Goal: Information Seeking & Learning: Learn about a topic

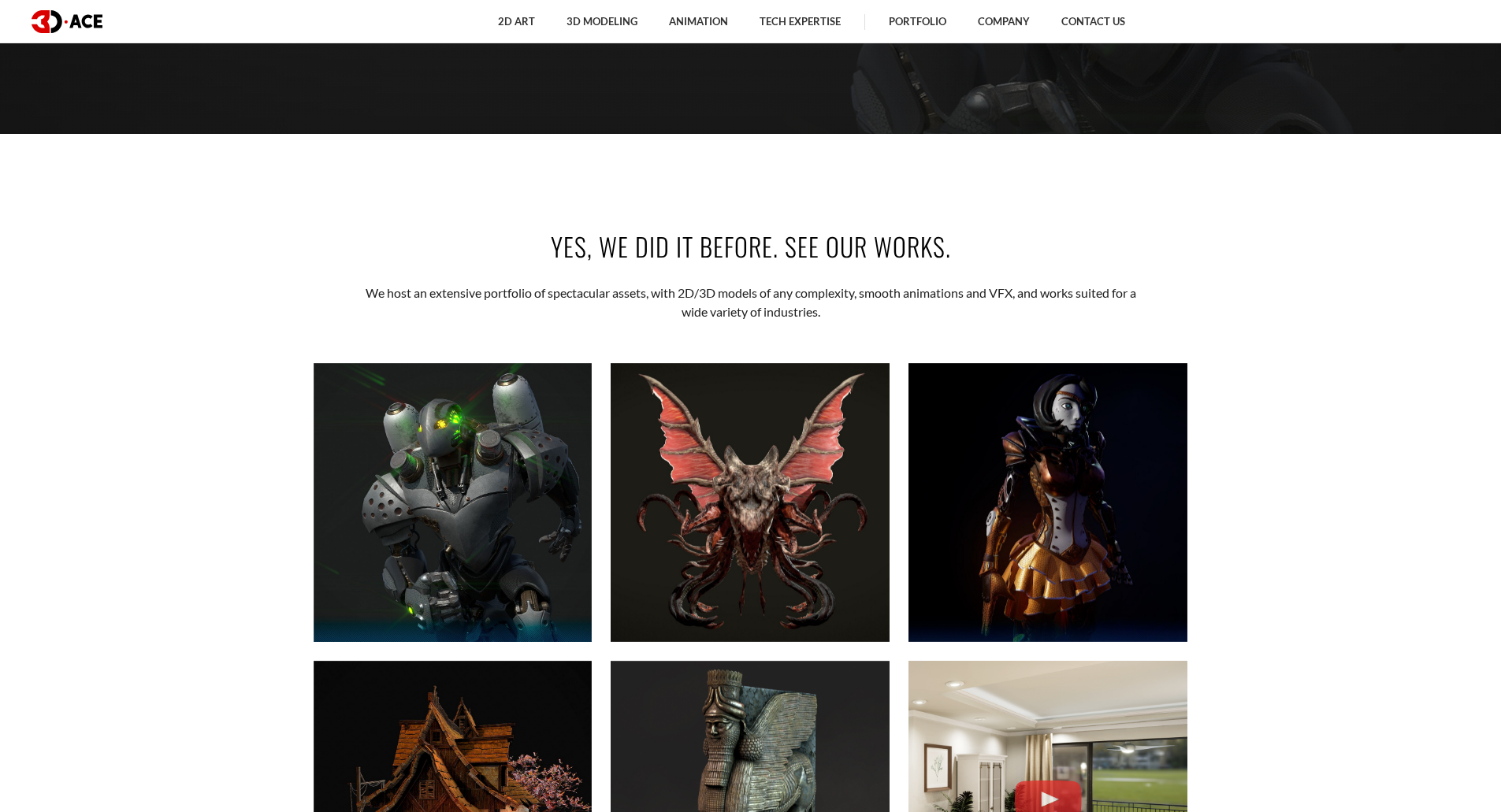
scroll to position [709, 0]
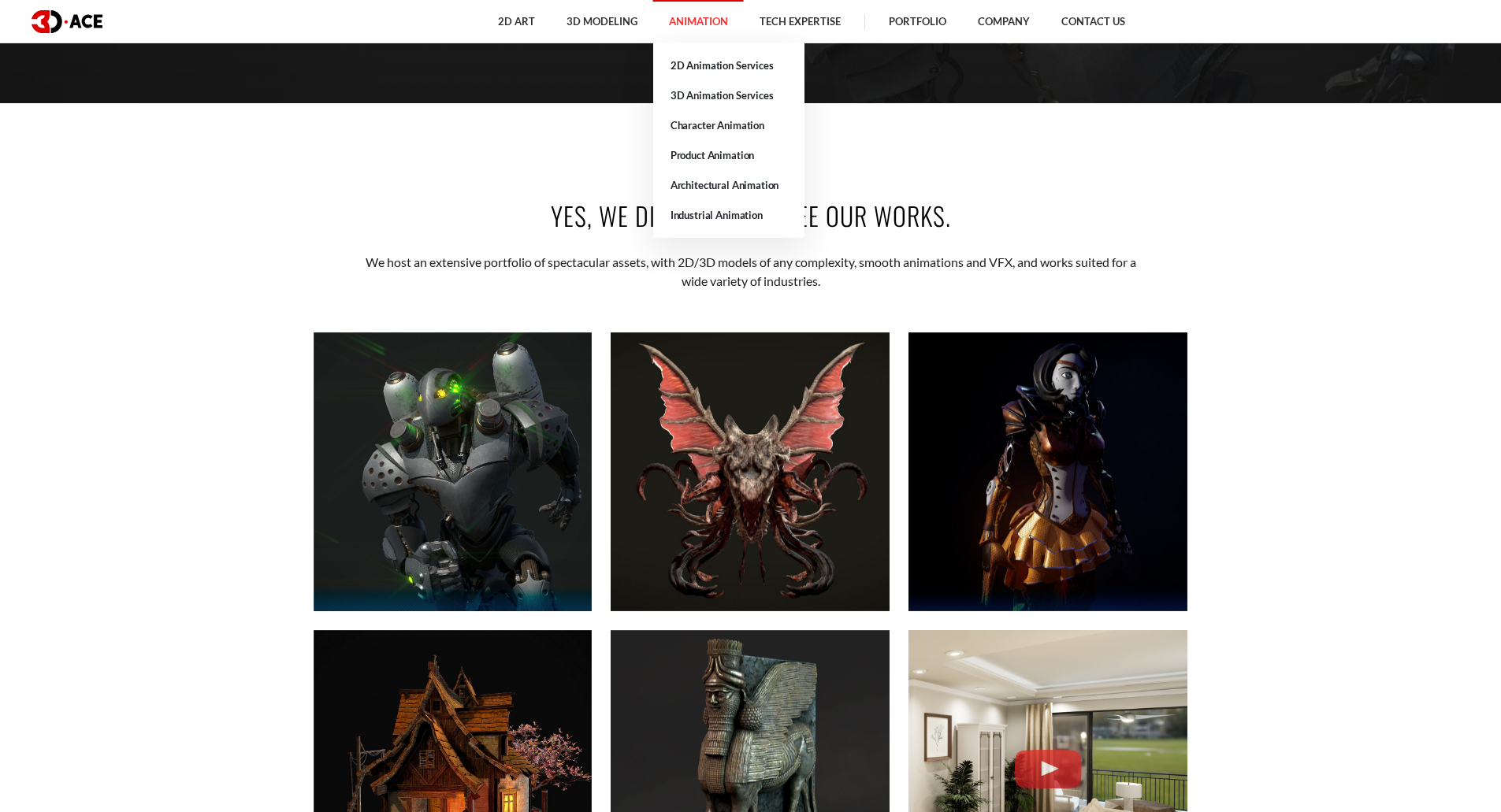
click at [696, 22] on link "Animation" at bounding box center [698, 21] width 90 height 44
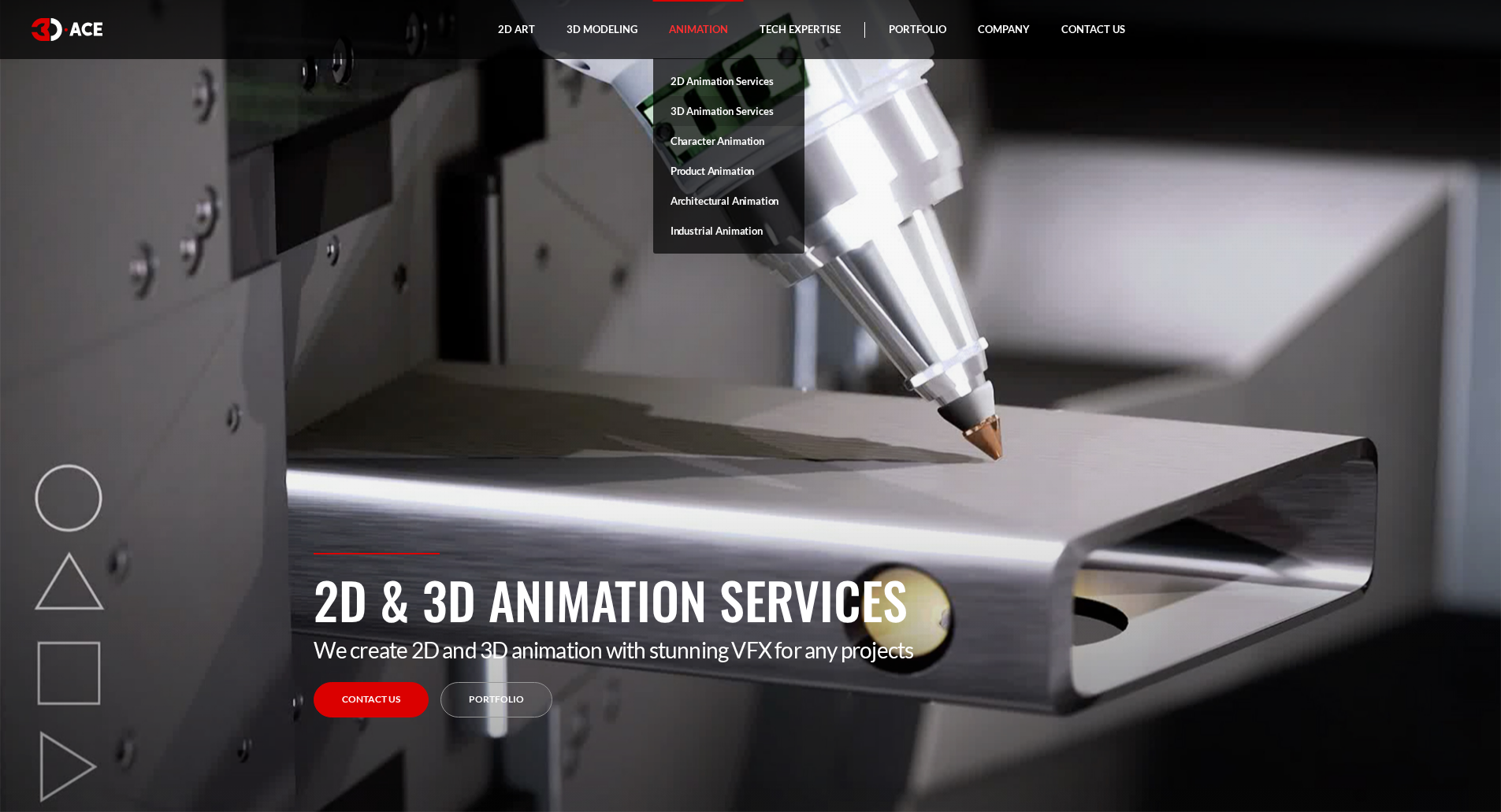
click at [706, 104] on link "3D Animation Services" at bounding box center [729, 111] width 151 height 30
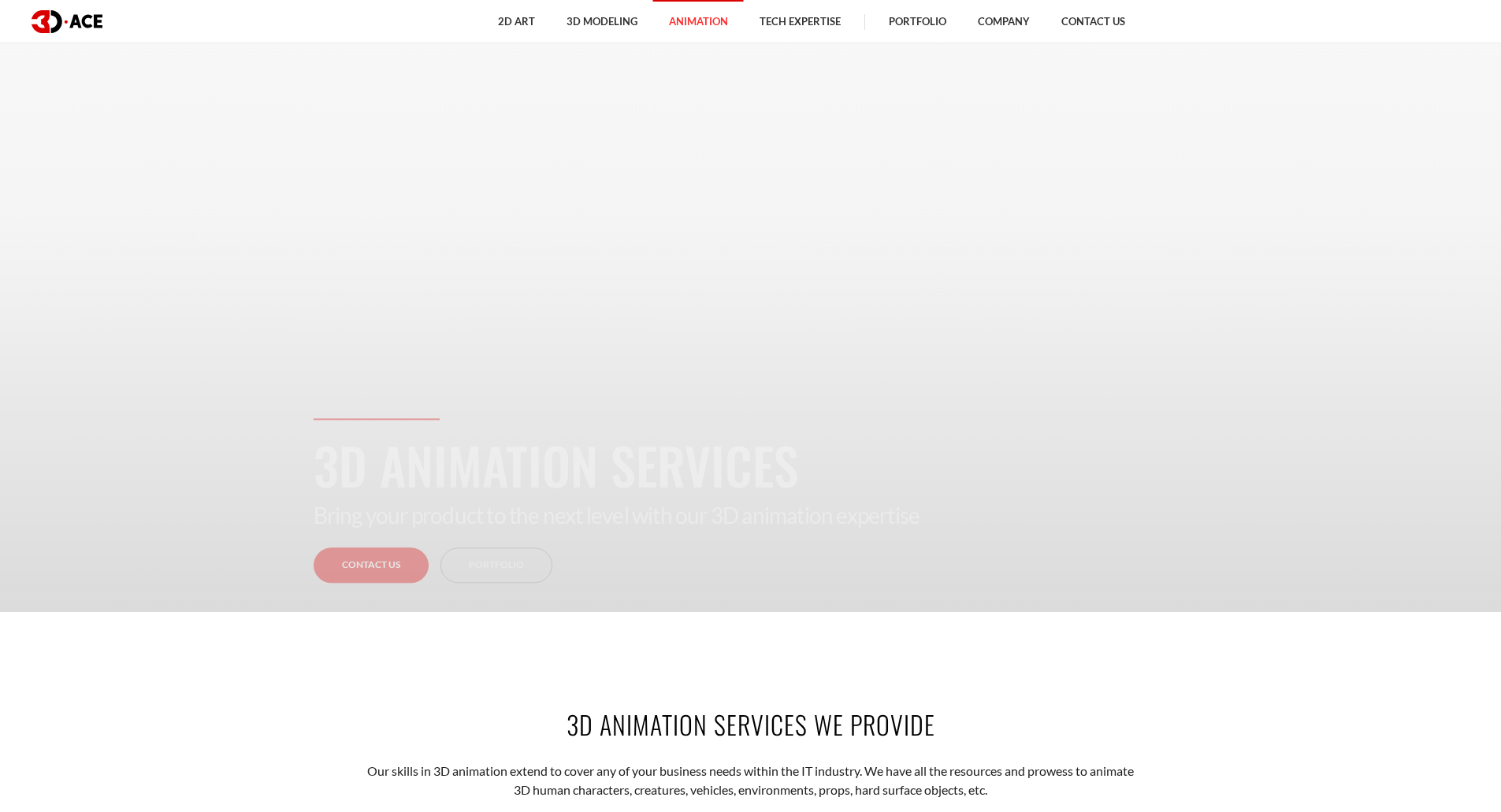
scroll to position [236, 0]
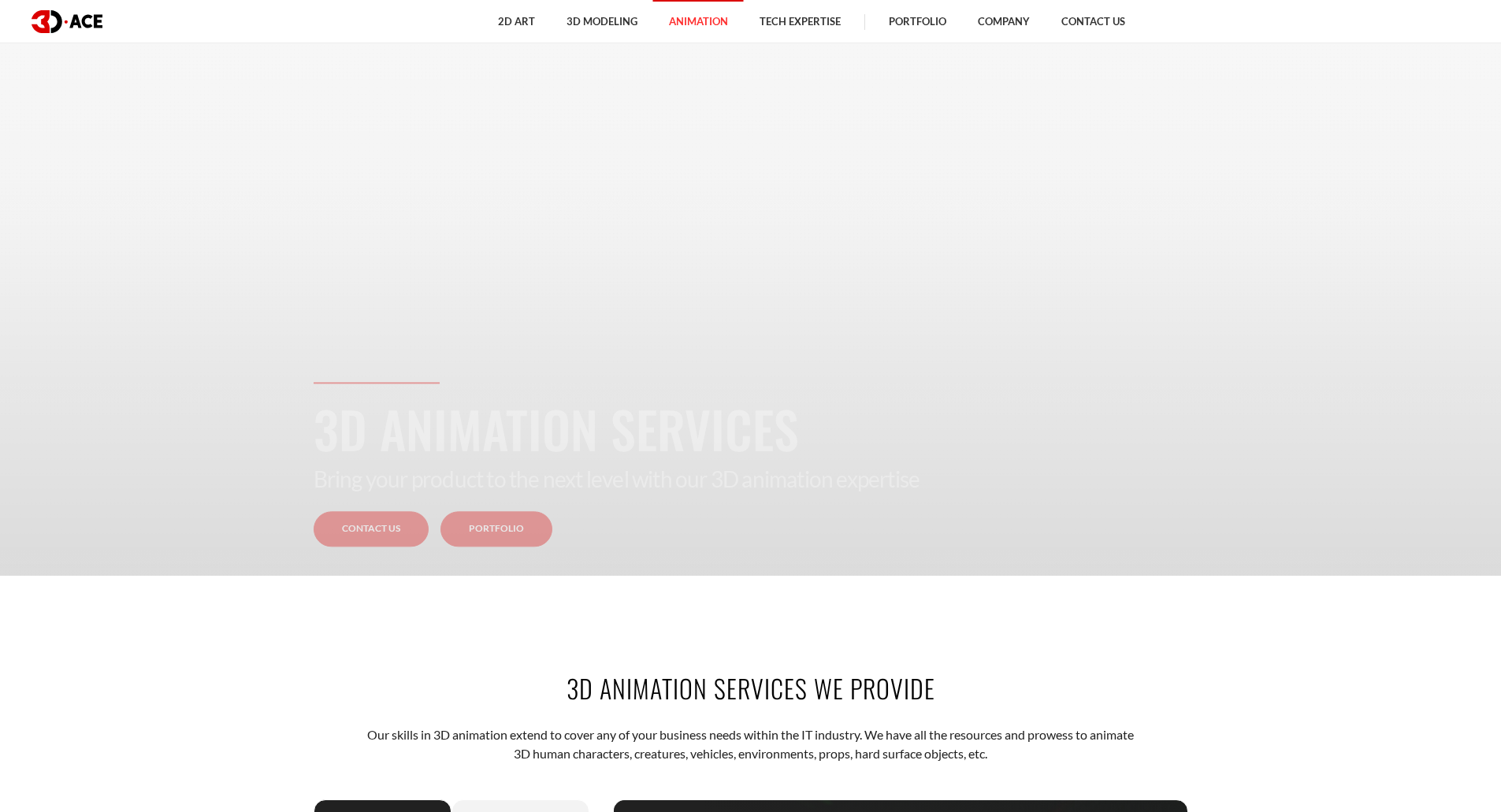
click at [498, 530] on link "Portfolio" at bounding box center [496, 530] width 112 height 35
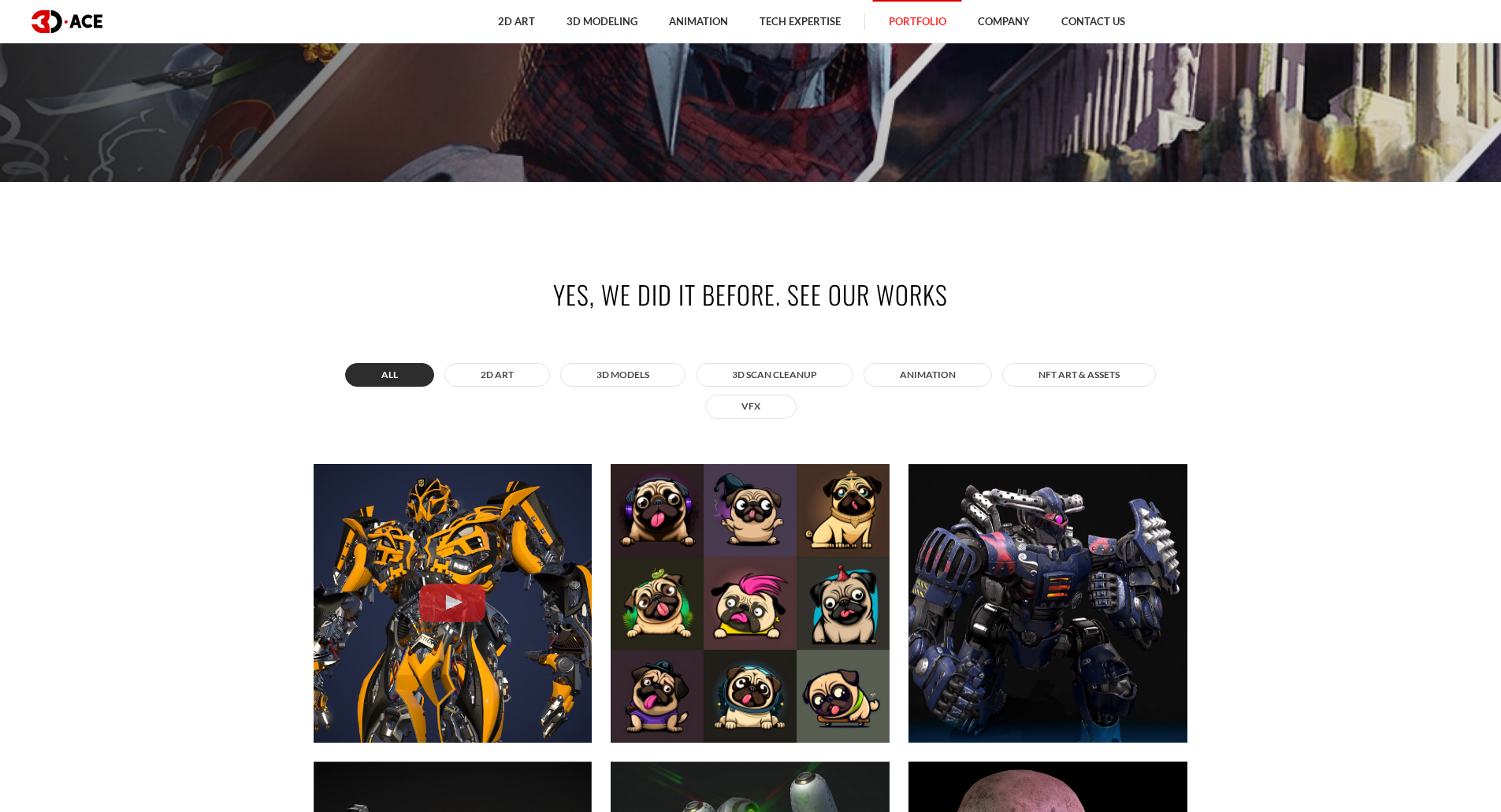
scroll to position [709, 0]
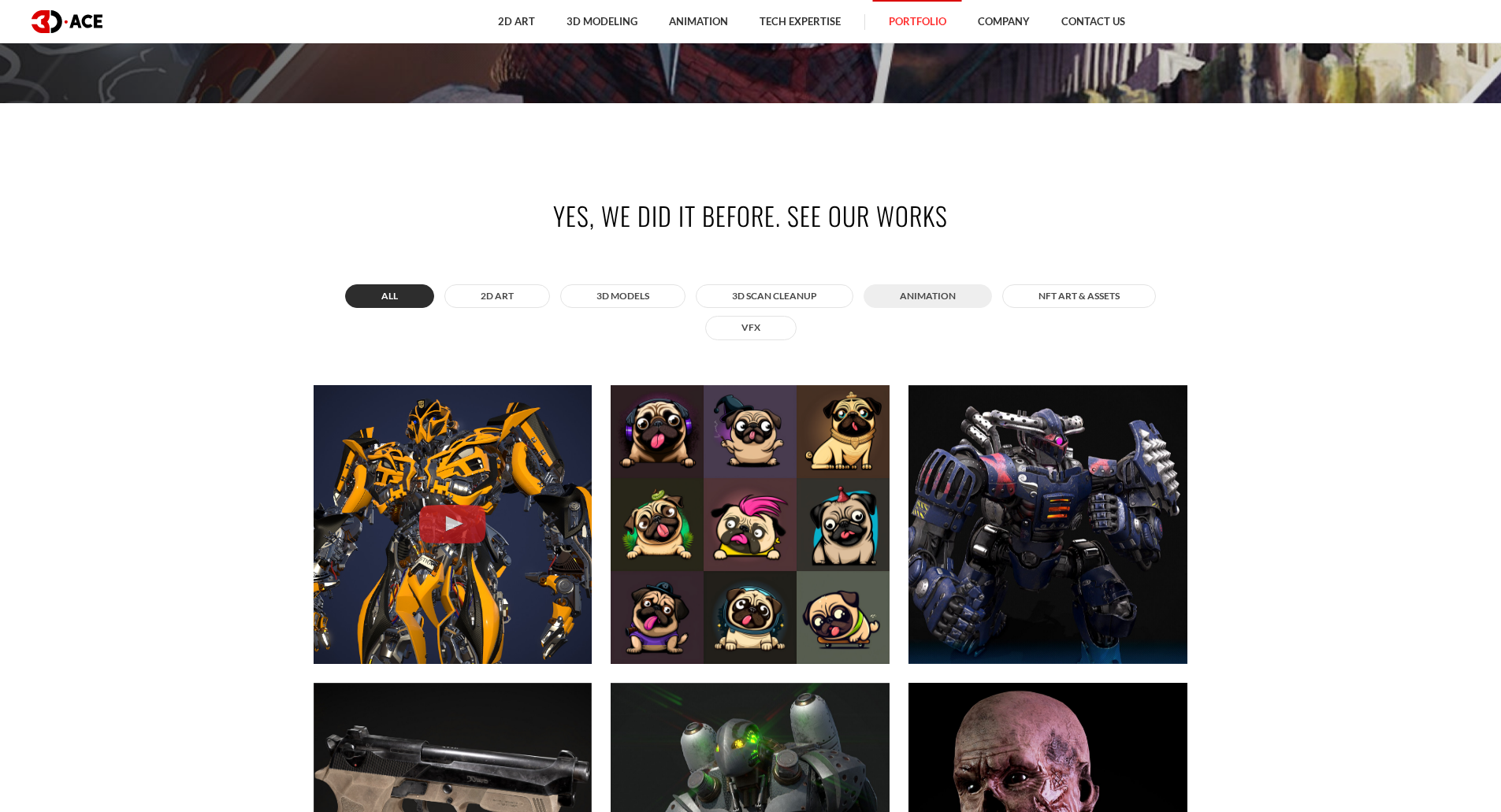
click at [940, 286] on button "ANIMATION" at bounding box center [928, 295] width 128 height 23
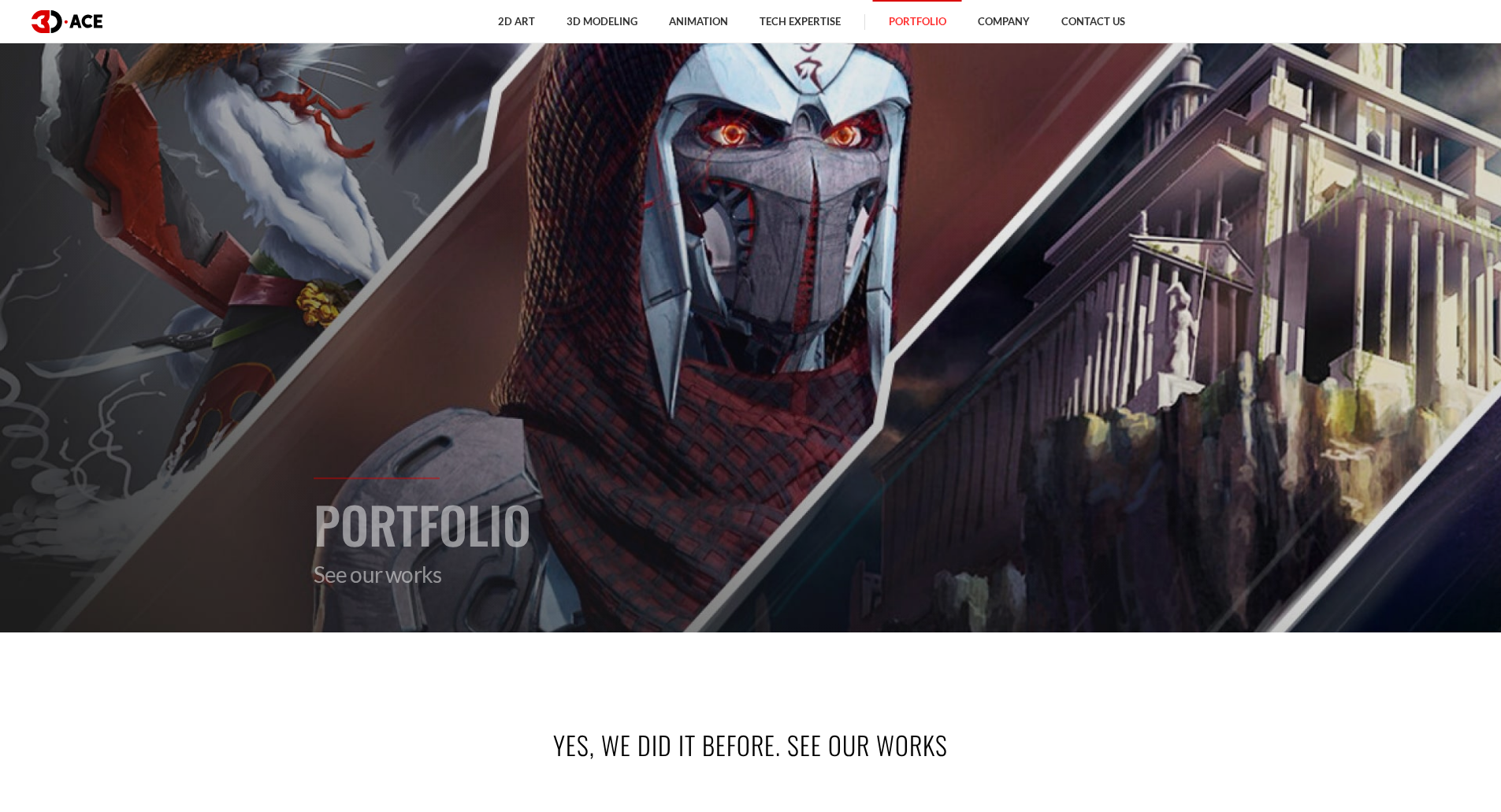
scroll to position [0, 0]
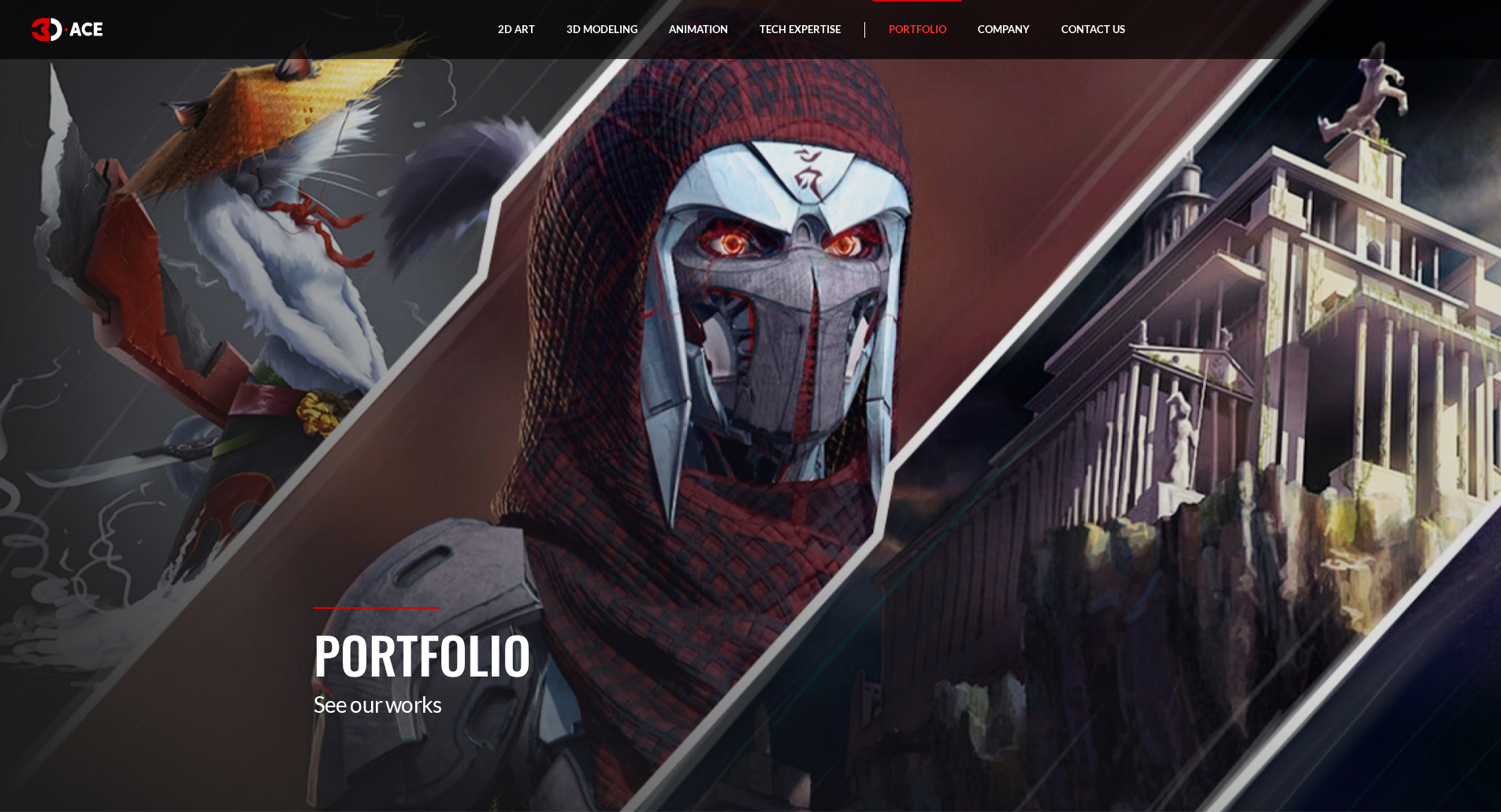
click at [86, 33] on img at bounding box center [67, 29] width 71 height 23
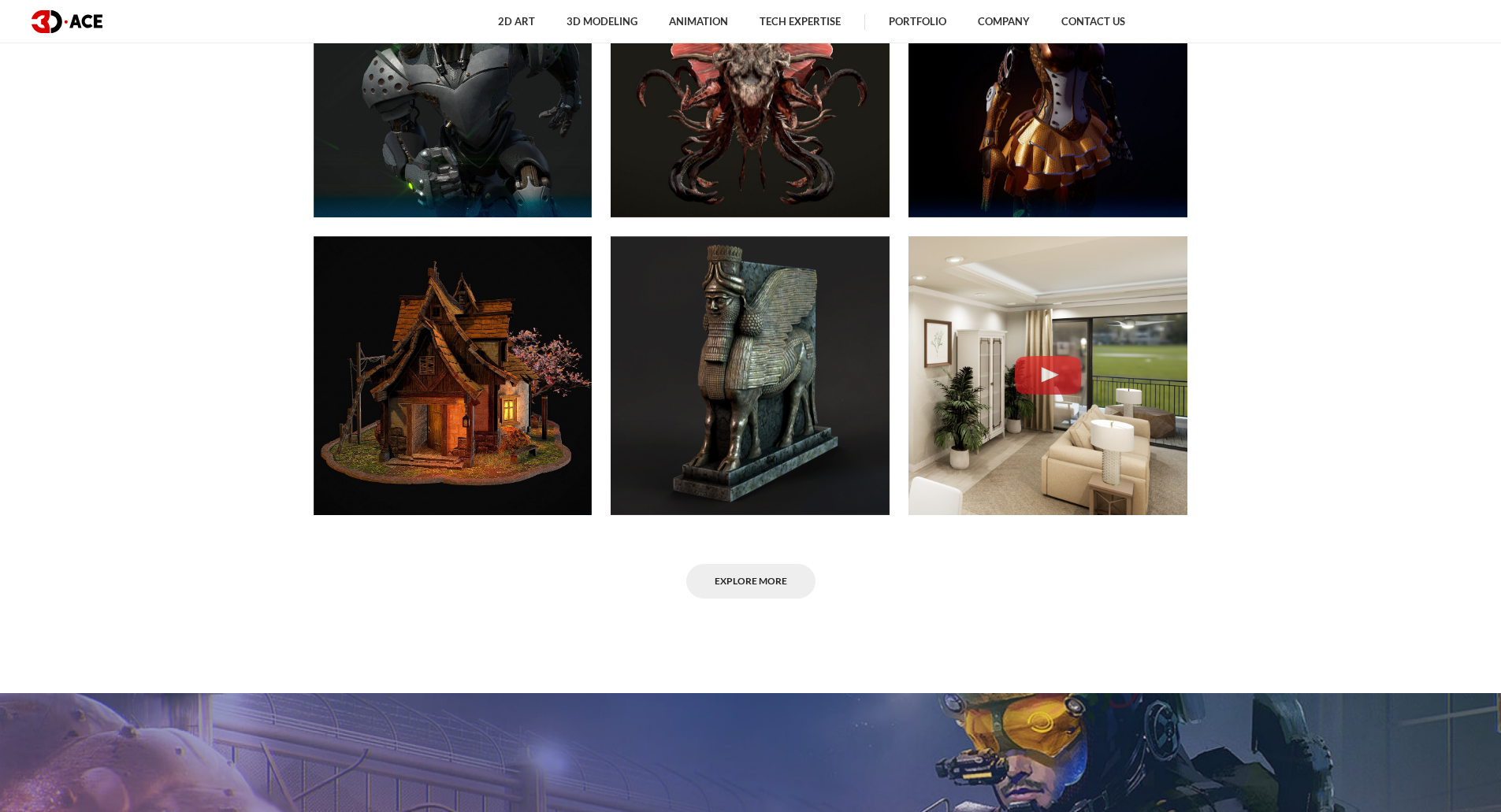
scroll to position [1497, 0]
